Goal: Navigation & Orientation: Find specific page/section

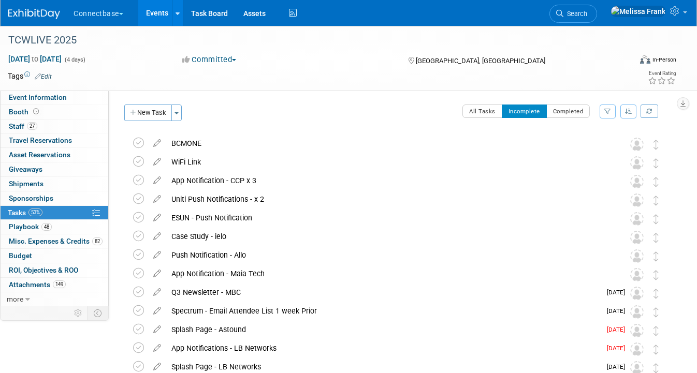
click at [148, 13] on link "Events" at bounding box center [157, 13] width 38 height 26
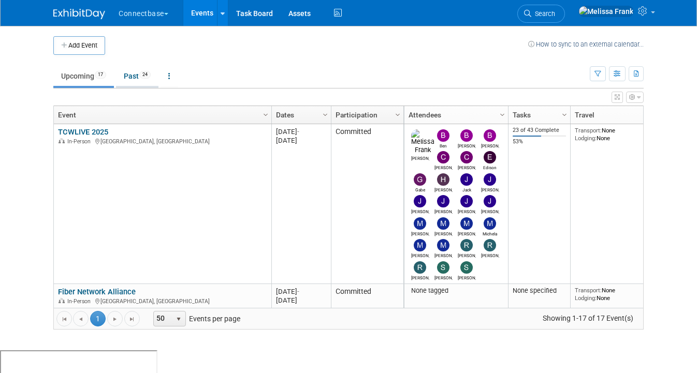
click at [142, 76] on span "24" at bounding box center [144, 75] width 11 height 8
